Goal: Task Accomplishment & Management: Use online tool/utility

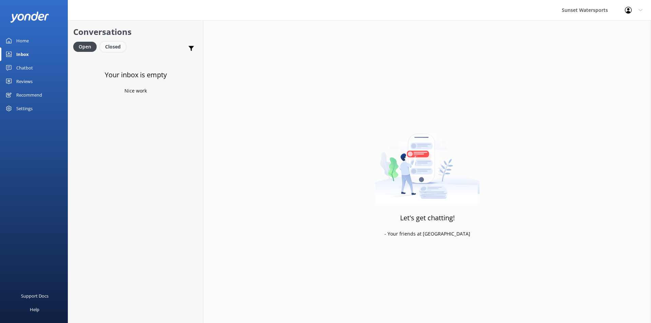
click at [116, 47] on div "Closed" at bounding box center [113, 47] width 26 height 10
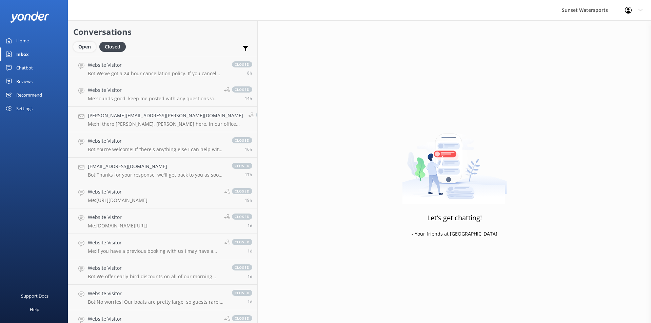
click at [86, 46] on div "Open" at bounding box center [84, 47] width 23 height 10
